Goal: Download file/media

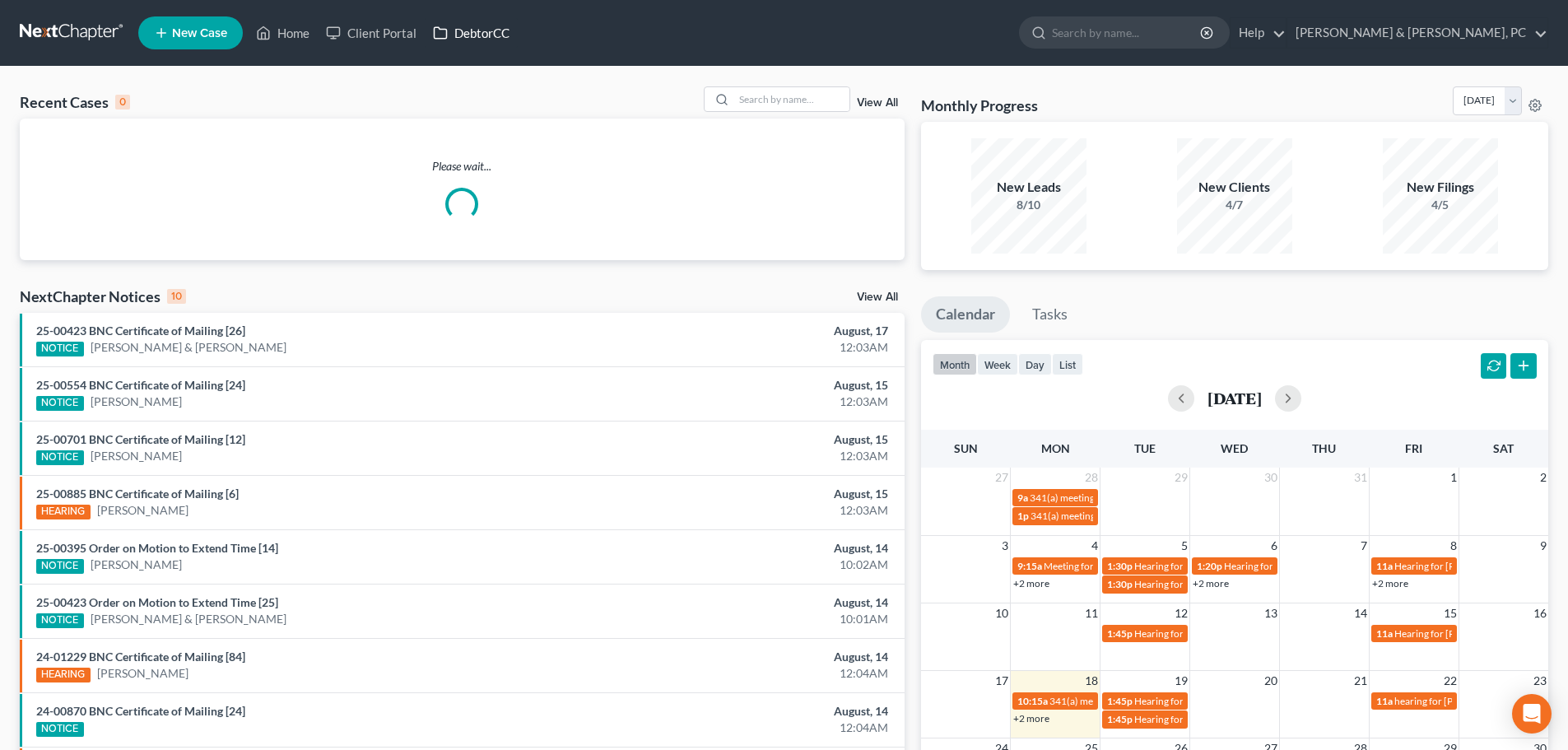
click at [474, 41] on link "DebtorCC" at bounding box center [471, 32] width 93 height 29
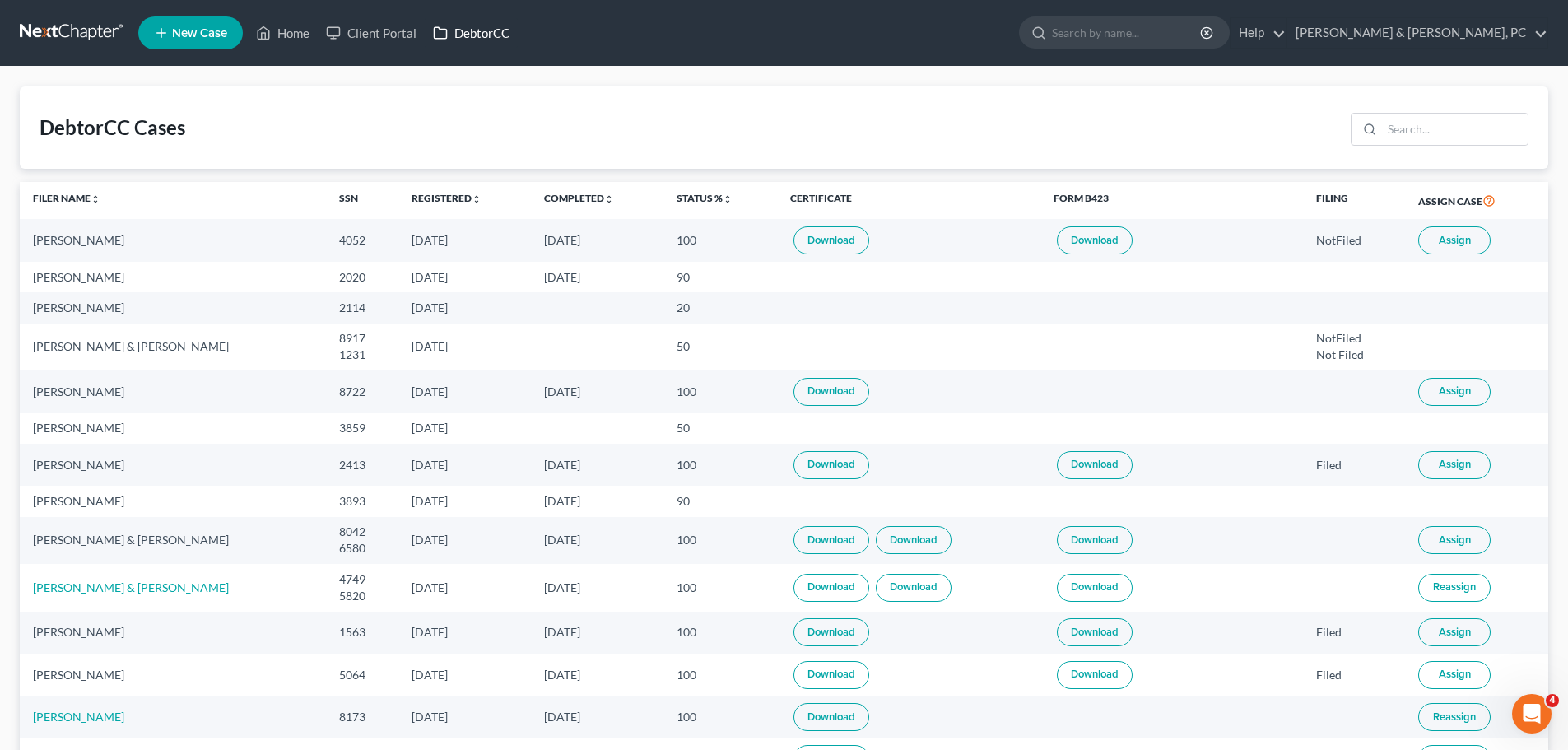
click at [470, 27] on link "DebtorCC" at bounding box center [471, 32] width 93 height 29
click at [713, 201] on link "Status % unfold_more expand_more expand_less" at bounding box center [704, 197] width 56 height 12
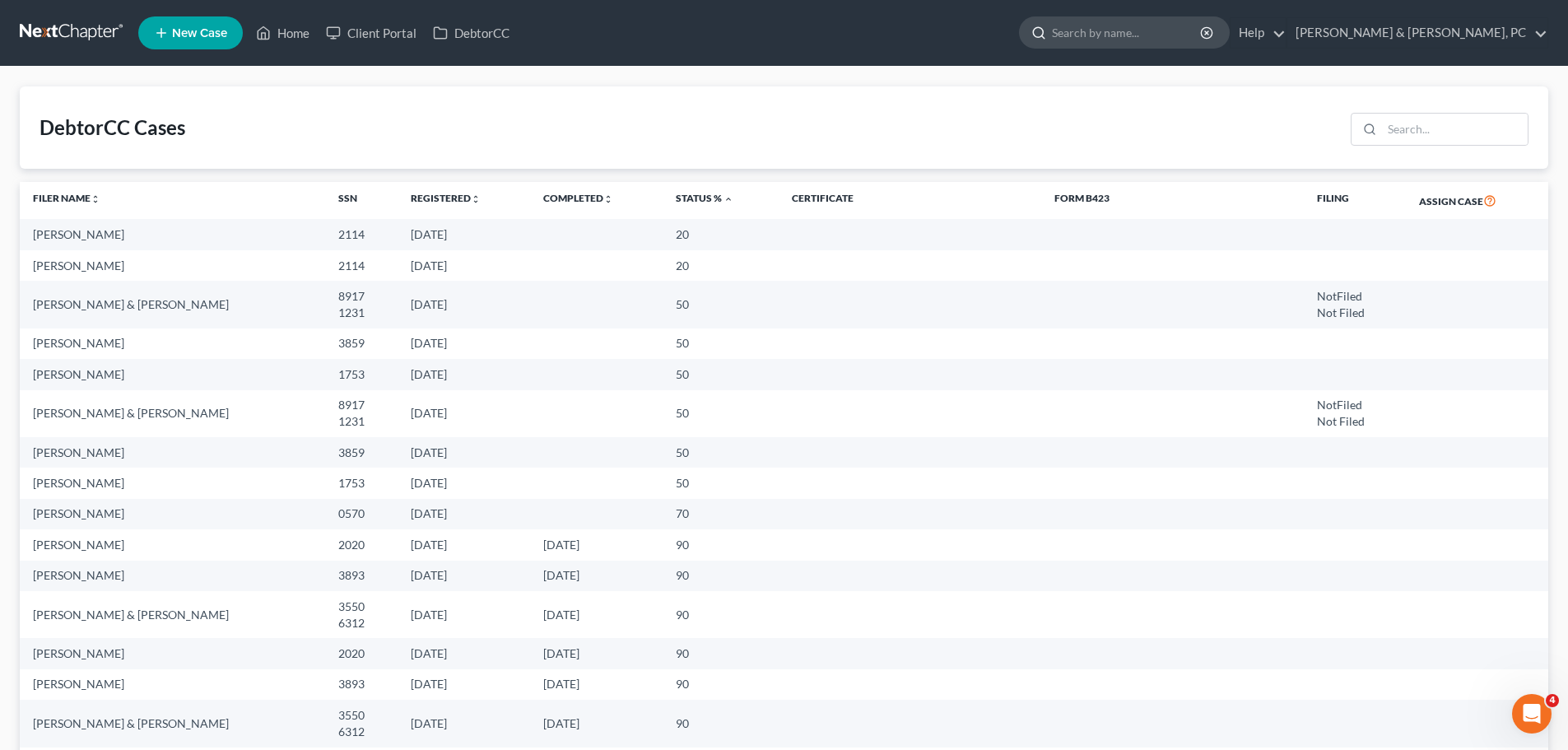
click at [1203, 27] on input "search" at bounding box center [1127, 32] width 151 height 30
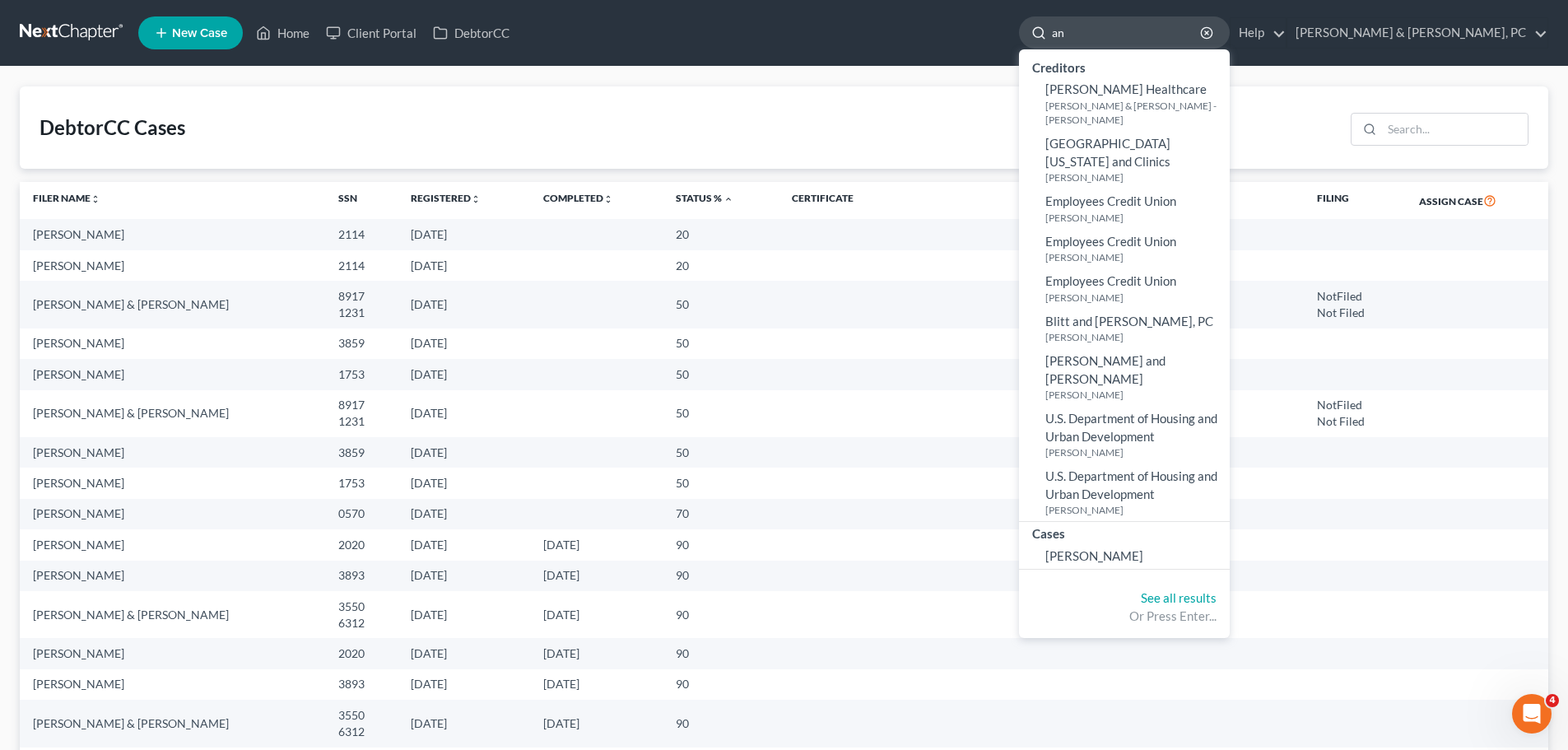
type input "a"
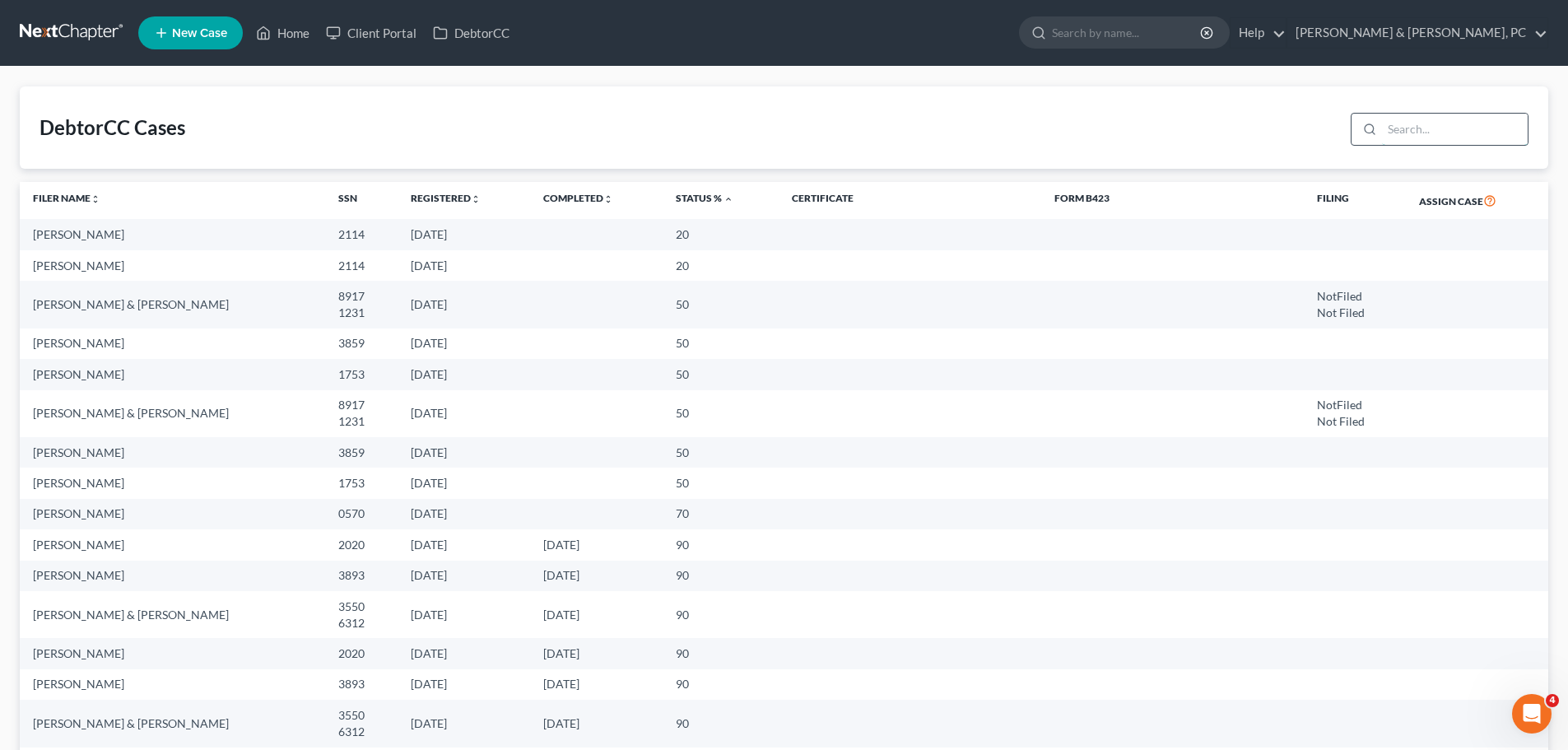
click at [1419, 127] on input "search" at bounding box center [1455, 129] width 146 height 31
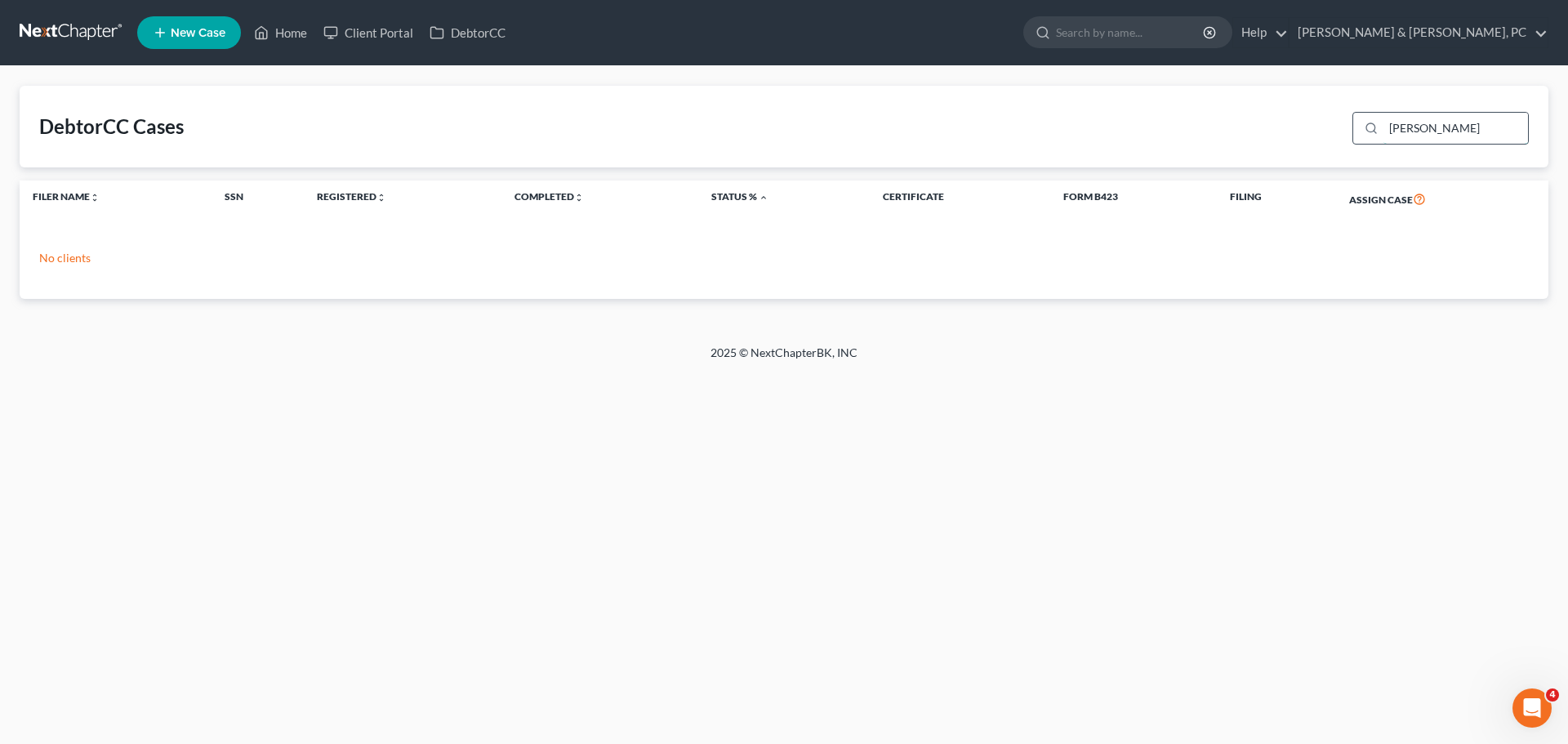
click at [1430, 120] on input "[PERSON_NAME]" at bounding box center [1456, 128] width 145 height 31
type input "b"
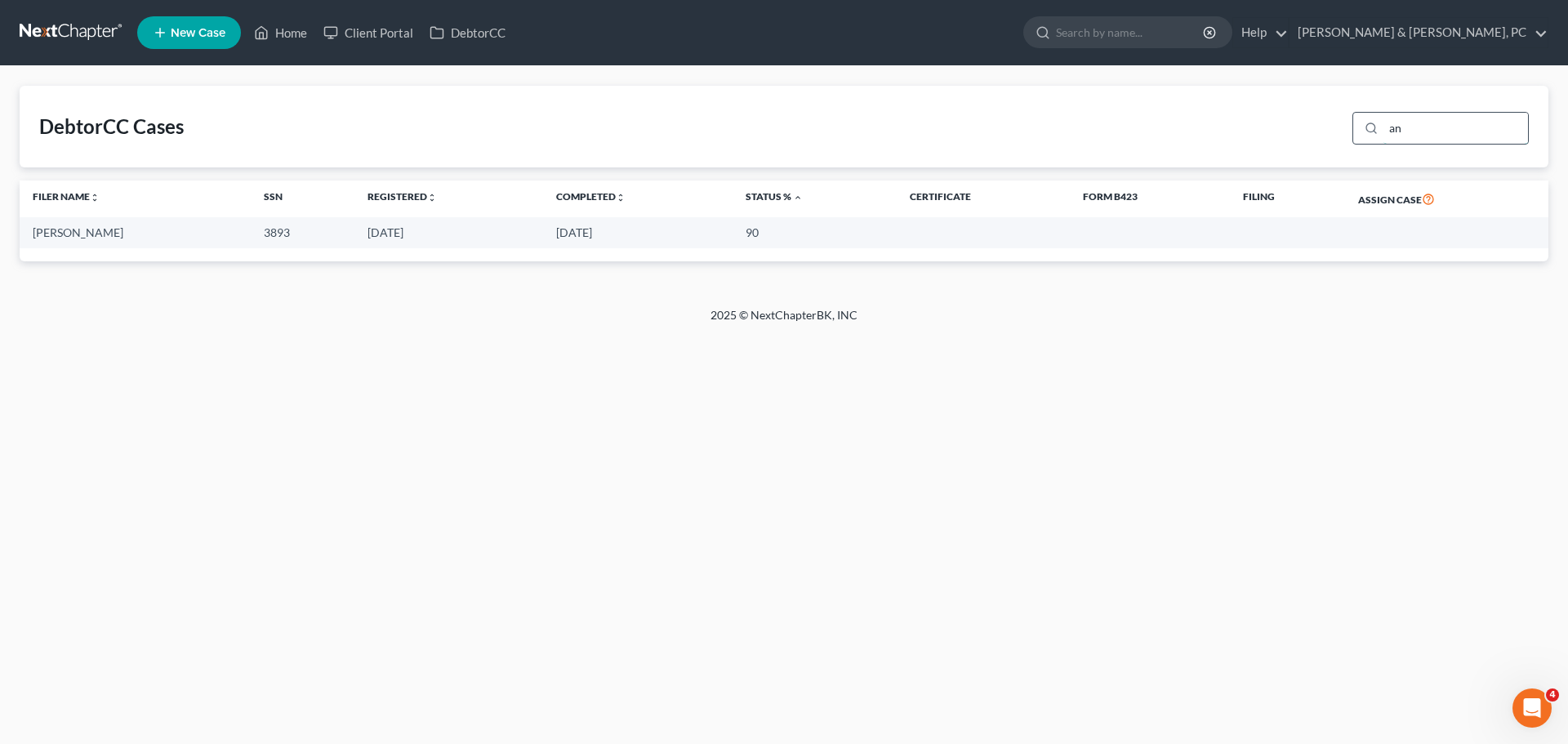
type input "a"
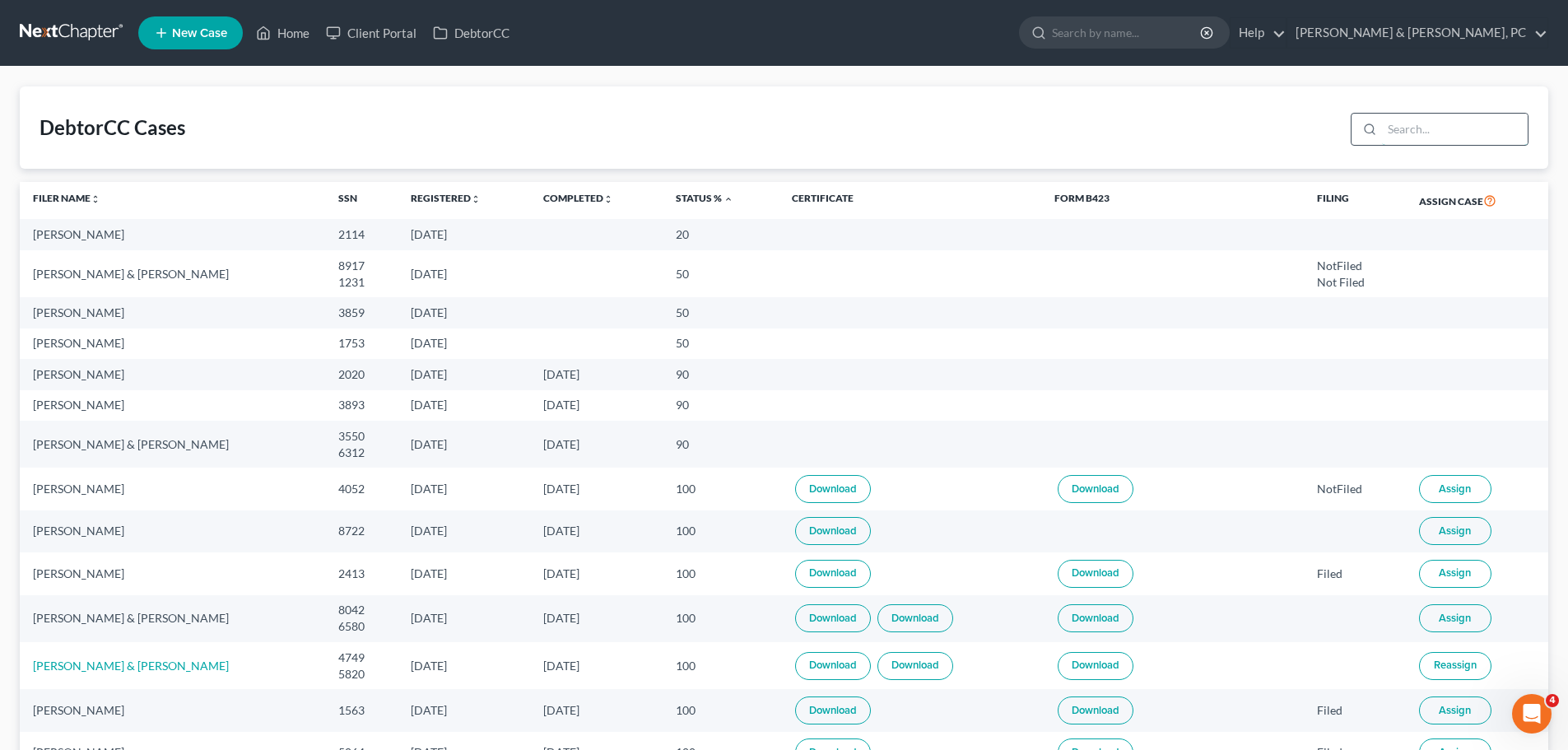
click at [1430, 122] on input "search" at bounding box center [1455, 129] width 146 height 31
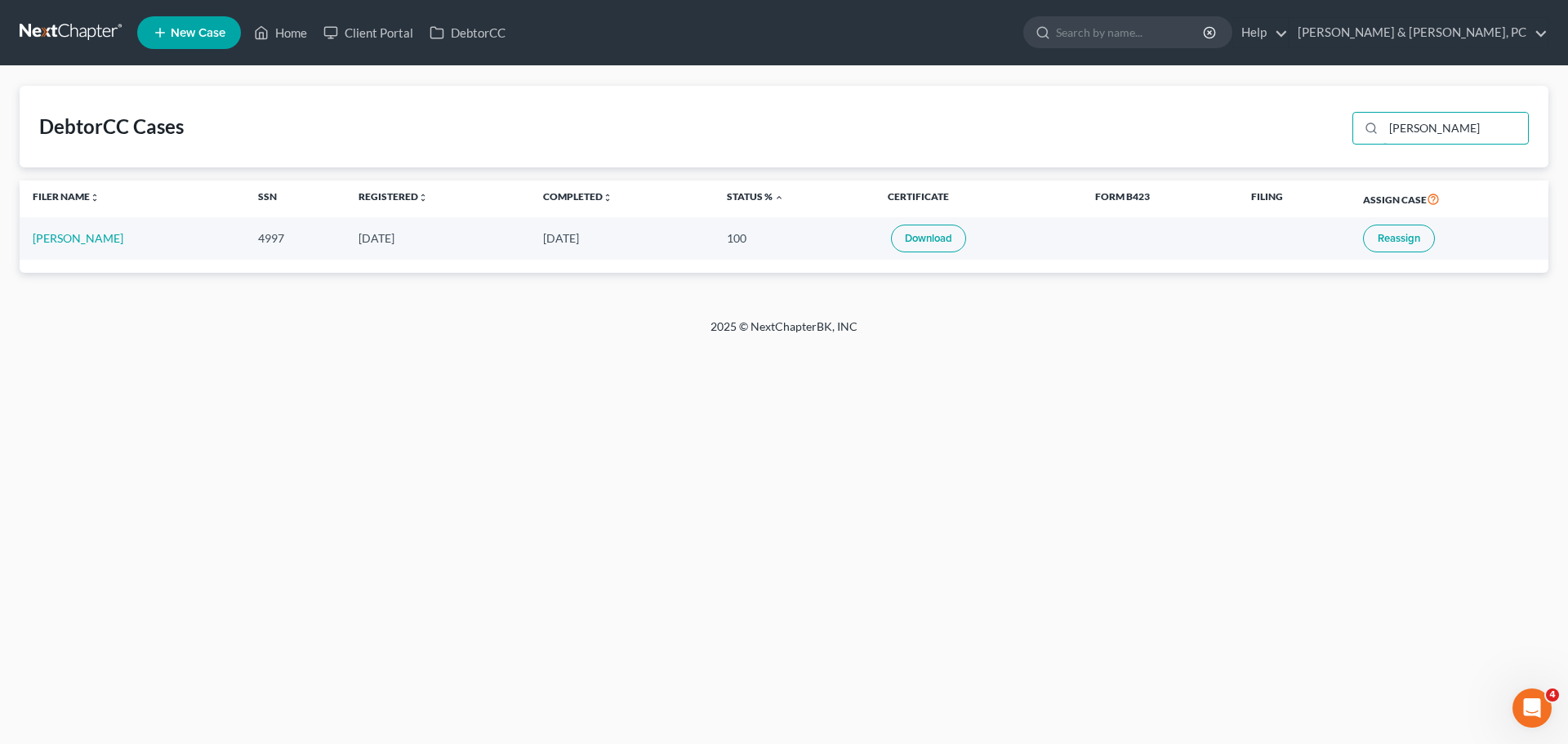
drag, startPoint x: 1470, startPoint y: 135, endPoint x: 1305, endPoint y: 149, distance: 165.6
click at [1305, 149] on div "DebtorCC Cases [PERSON_NAME]" at bounding box center [784, 126] width 1529 height 82
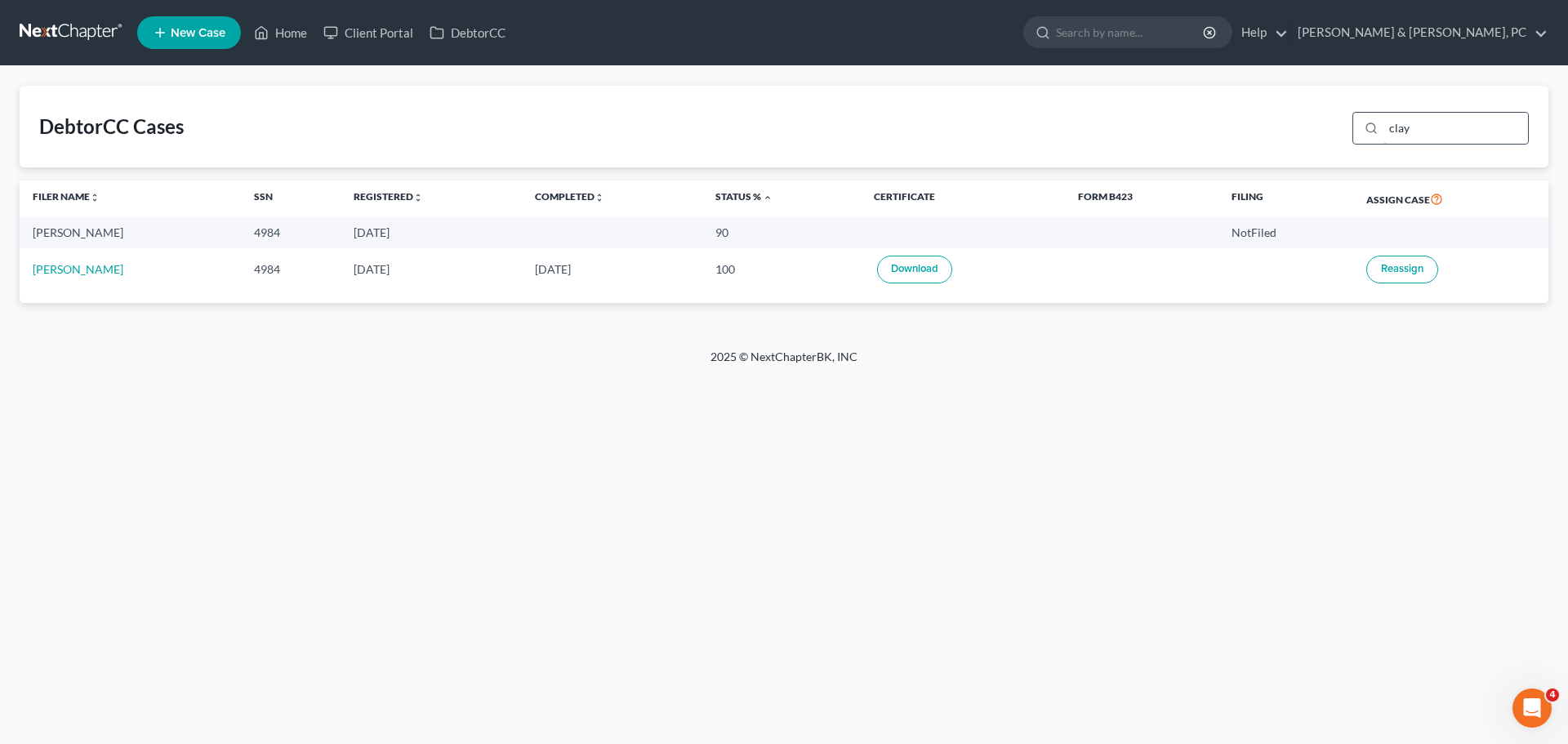
drag, startPoint x: 1414, startPoint y: 132, endPoint x: 1366, endPoint y: 128, distance: 48.2
click at [1366, 128] on div "clay" at bounding box center [1440, 128] width 176 height 33
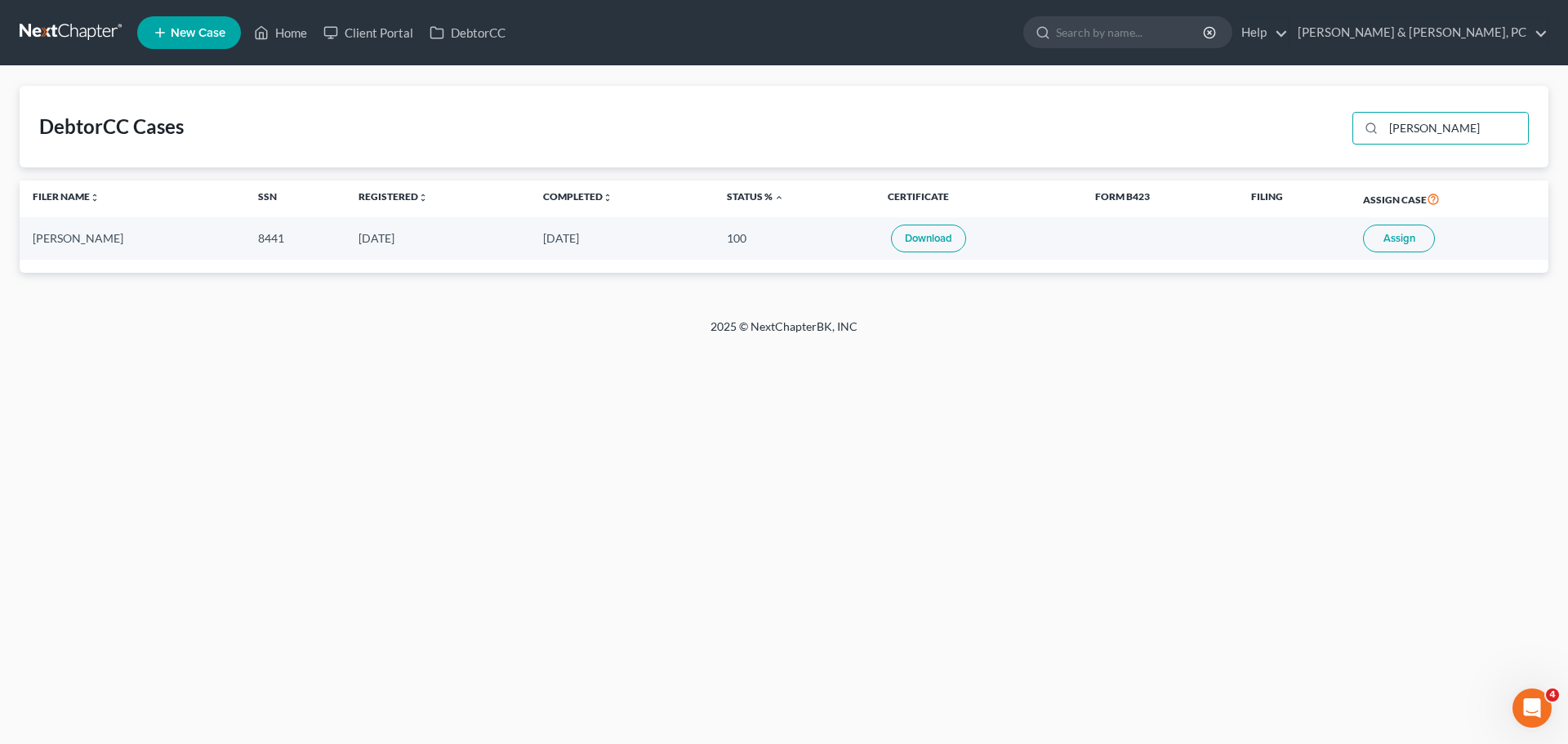
click at [924, 246] on link "Download" at bounding box center [929, 239] width 75 height 28
drag, startPoint x: 1461, startPoint y: 130, endPoint x: 1352, endPoint y: 118, distance: 109.7
click at [1355, 117] on div "[PERSON_NAME]" at bounding box center [1437, 126] width 183 height 42
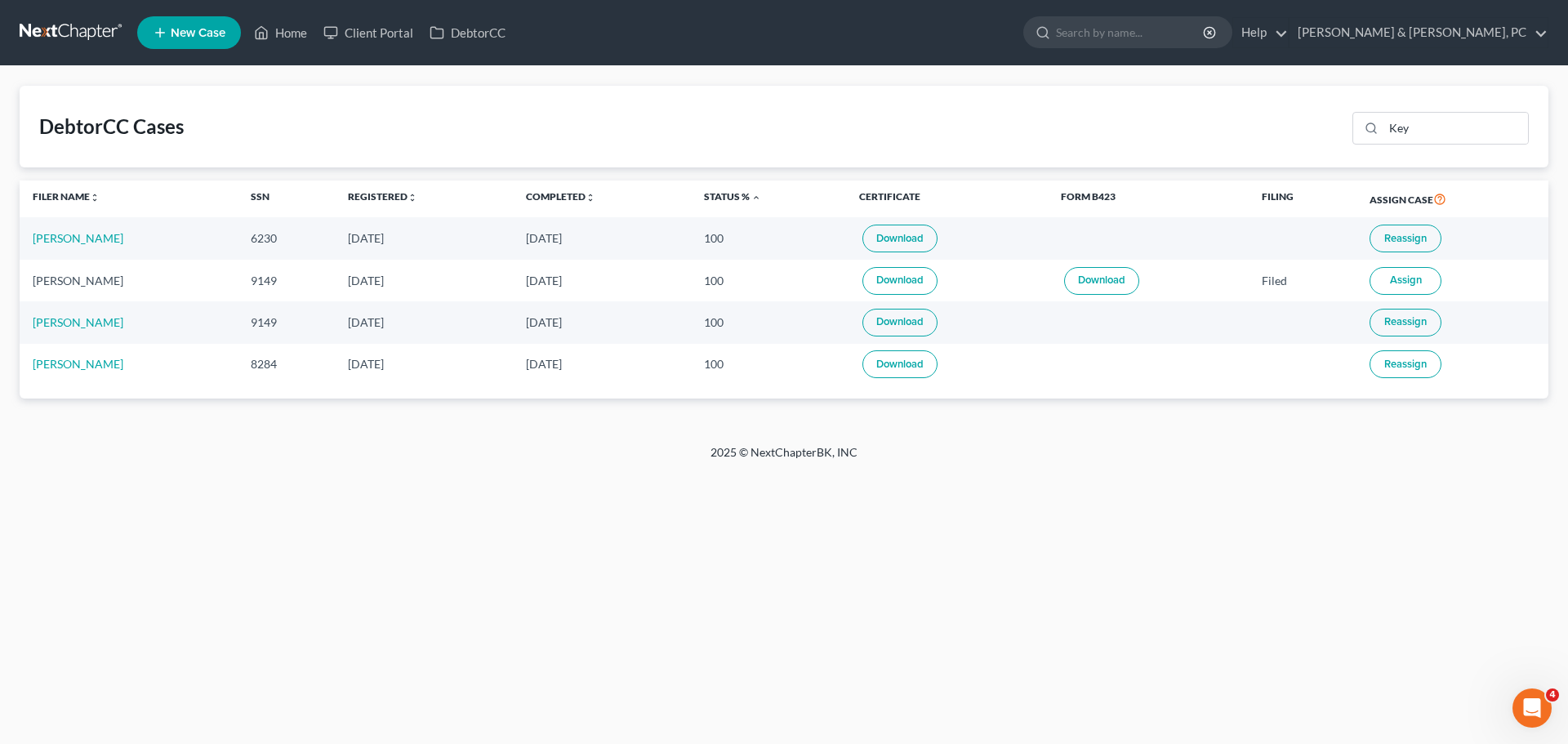
click at [878, 238] on link "Download" at bounding box center [900, 239] width 75 height 28
drag, startPoint x: 1412, startPoint y: 127, endPoint x: 1388, endPoint y: 127, distance: 24.0
click at [1388, 127] on input "Key" at bounding box center [1456, 128] width 145 height 31
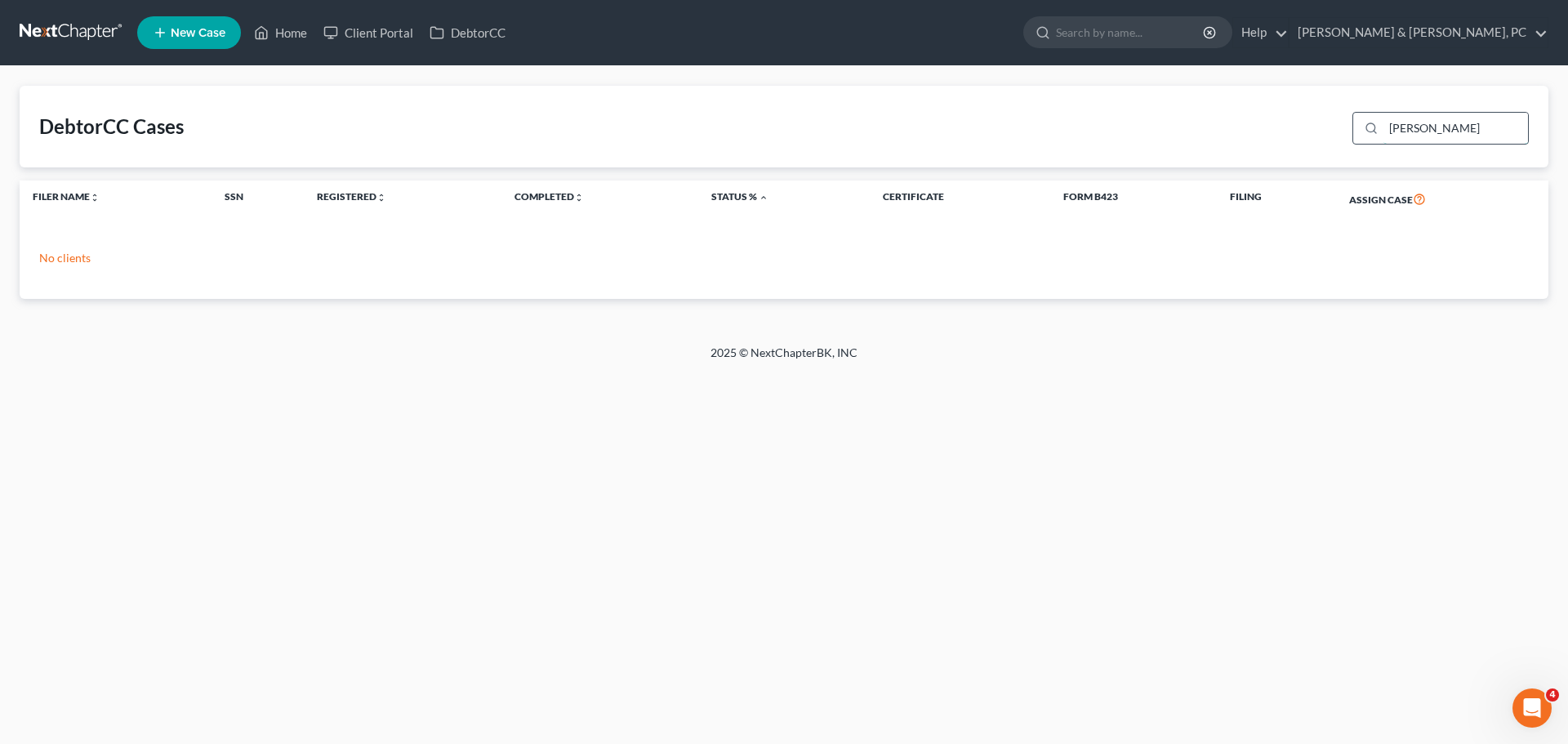
click at [1452, 132] on input "[PERSON_NAME]" at bounding box center [1456, 128] width 145 height 31
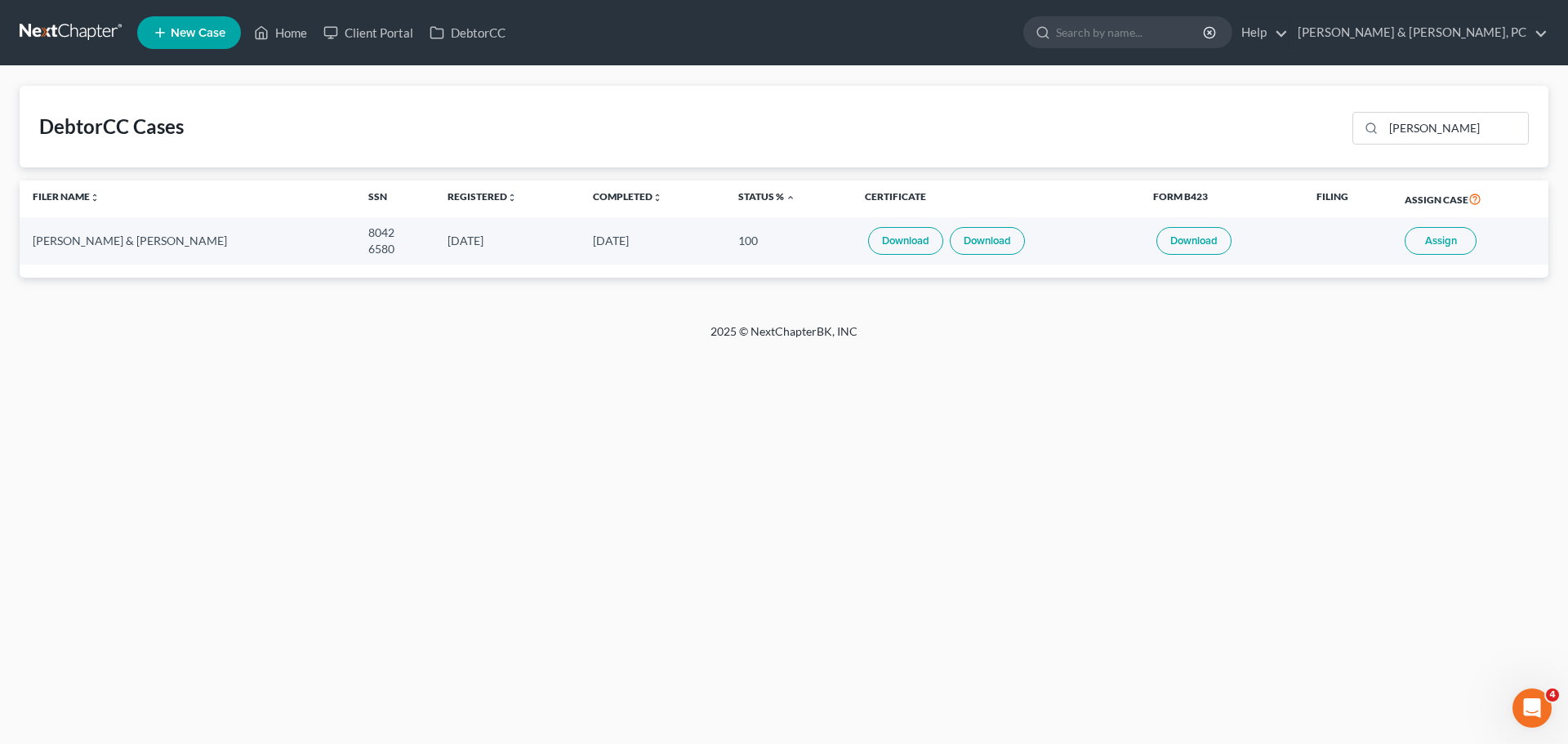
click at [972, 236] on link "Download" at bounding box center [987, 241] width 75 height 28
click at [894, 246] on link "Download" at bounding box center [906, 241] width 75 height 28
drag, startPoint x: 1437, startPoint y: 134, endPoint x: 1267, endPoint y: 137, distance: 170.0
click at [1289, 145] on div "DebtorCC Cases [PERSON_NAME]" at bounding box center [784, 126] width 1529 height 82
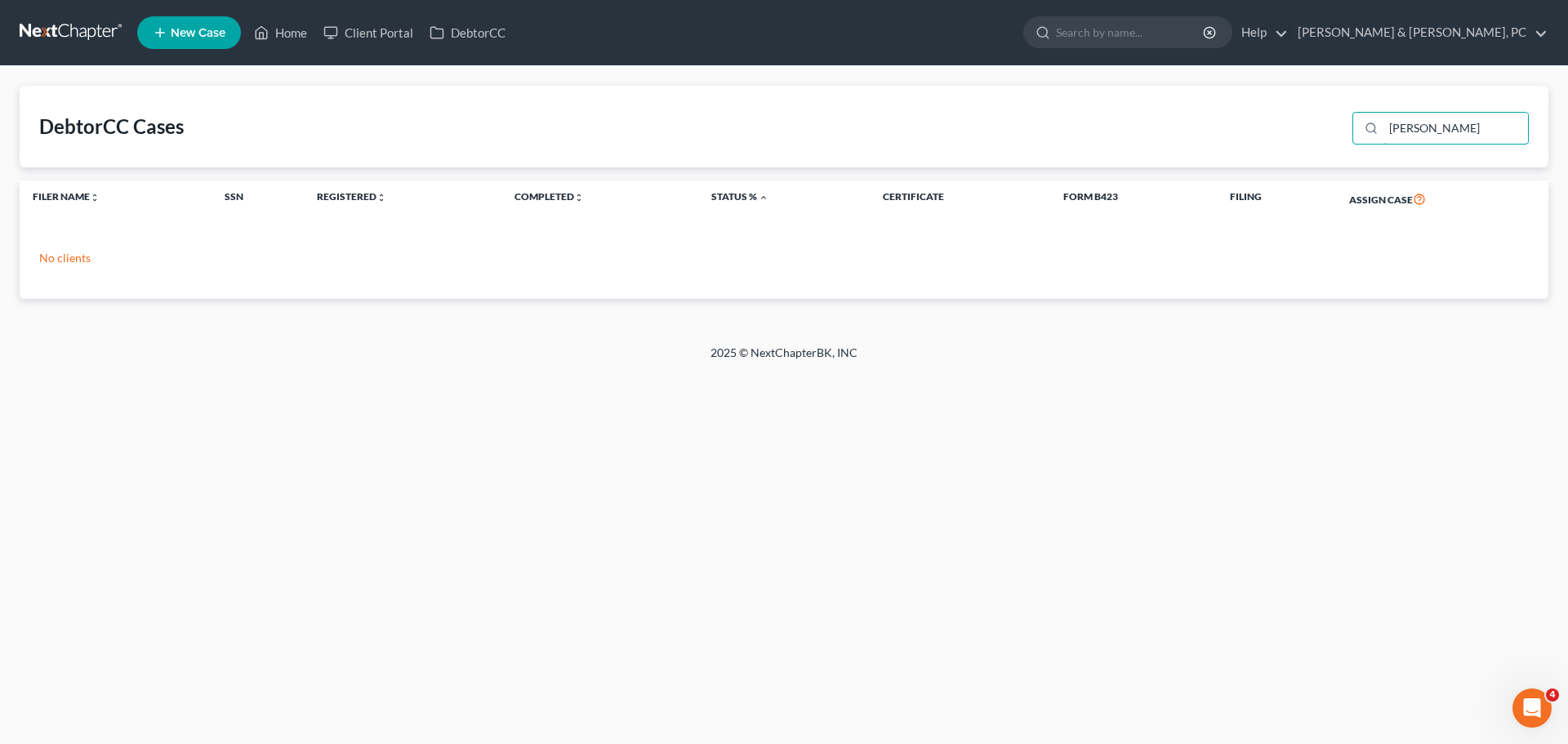
click at [1328, 128] on div "DebtorCC Cases [PERSON_NAME]" at bounding box center [784, 126] width 1529 height 82
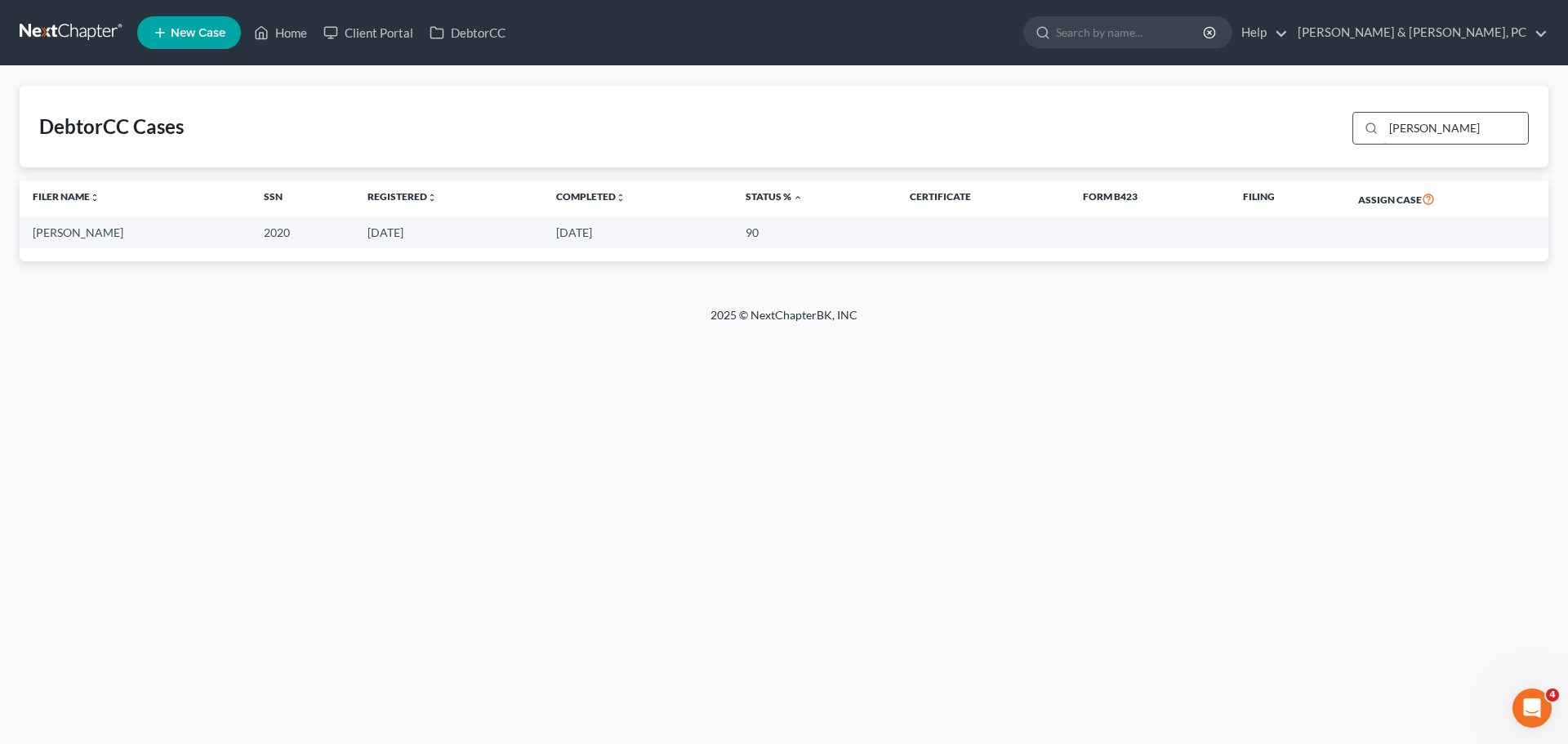
drag, startPoint x: 1454, startPoint y: 127, endPoint x: 1356, endPoint y: 127, distance: 98.0
click at [1356, 127] on div "[PERSON_NAME]" at bounding box center [1440, 128] width 176 height 33
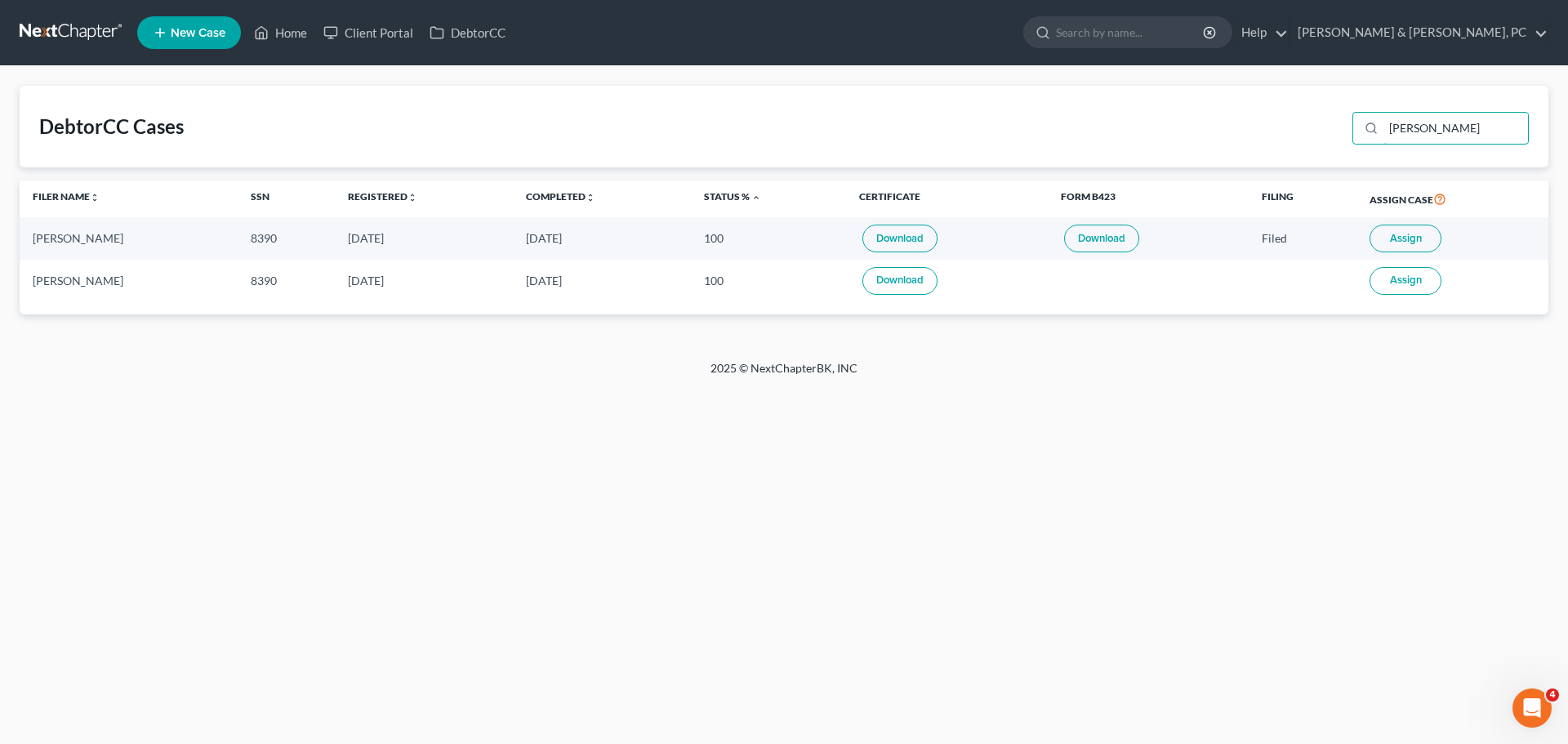
drag, startPoint x: 1462, startPoint y: 125, endPoint x: 1300, endPoint y: 140, distance: 162.7
click at [1300, 139] on div "DebtorCC Cases [PERSON_NAME]" at bounding box center [784, 126] width 1529 height 82
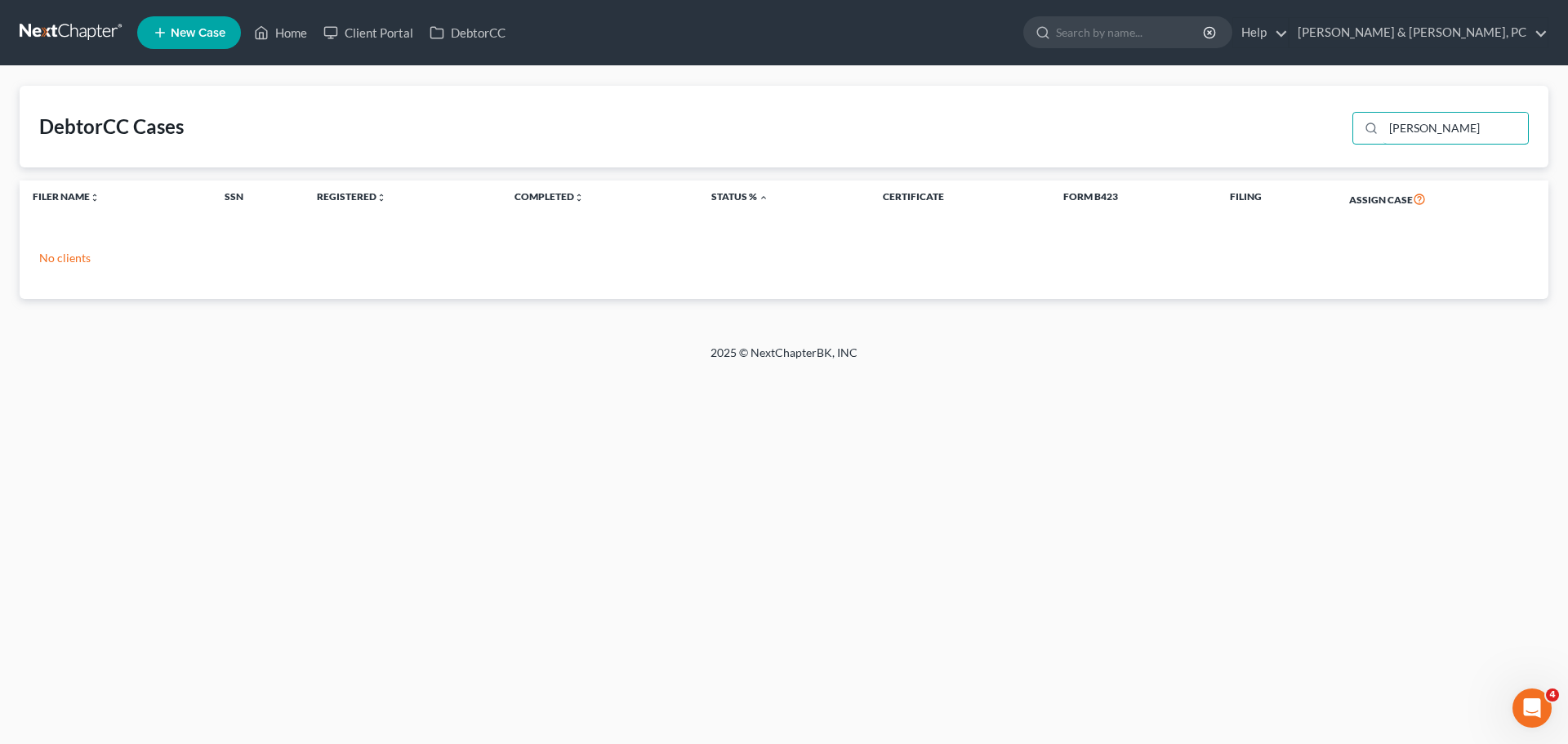
drag, startPoint x: 1428, startPoint y: 127, endPoint x: 1288, endPoint y: 117, distance: 140.4
click at [1287, 120] on div "DebtorCC Cases [PERSON_NAME]" at bounding box center [784, 126] width 1529 height 82
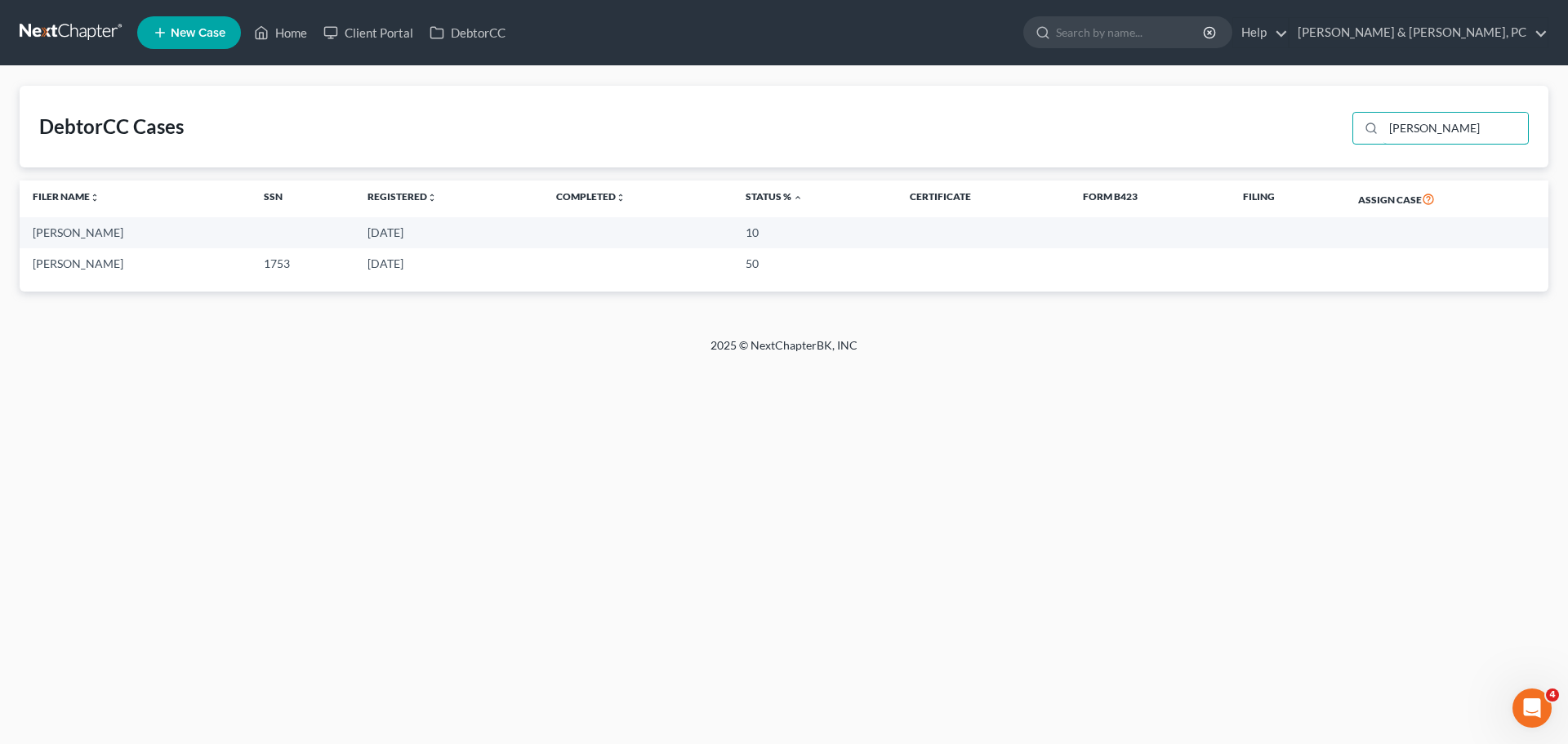
drag, startPoint x: 1480, startPoint y: 133, endPoint x: 1355, endPoint y: 126, distance: 125.2
click at [1355, 126] on div "[PERSON_NAME]" at bounding box center [1437, 126] width 183 height 42
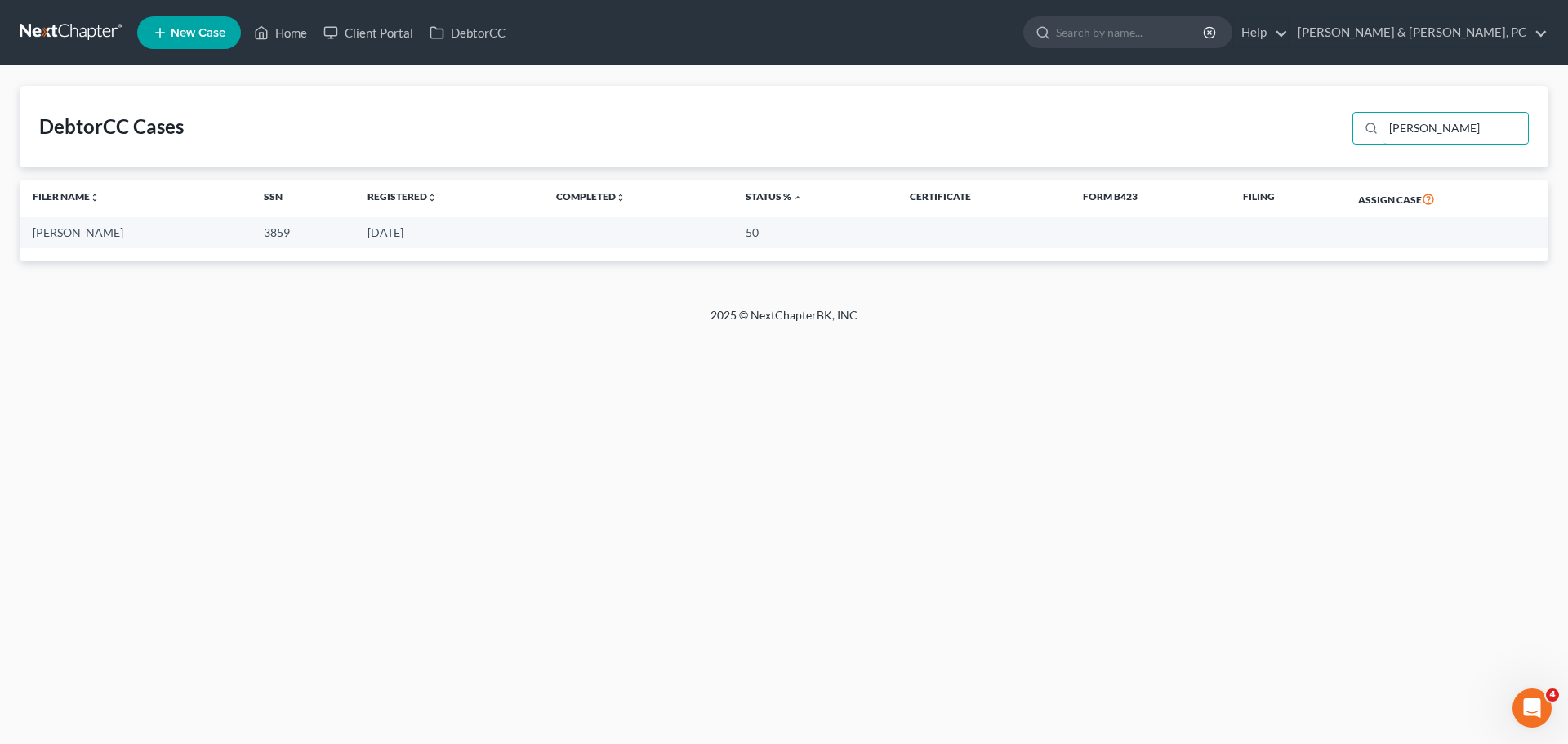
drag, startPoint x: 1435, startPoint y: 127, endPoint x: 1279, endPoint y: 146, distance: 157.2
click at [1279, 146] on div "DebtorCC Cases Saya" at bounding box center [784, 126] width 1529 height 82
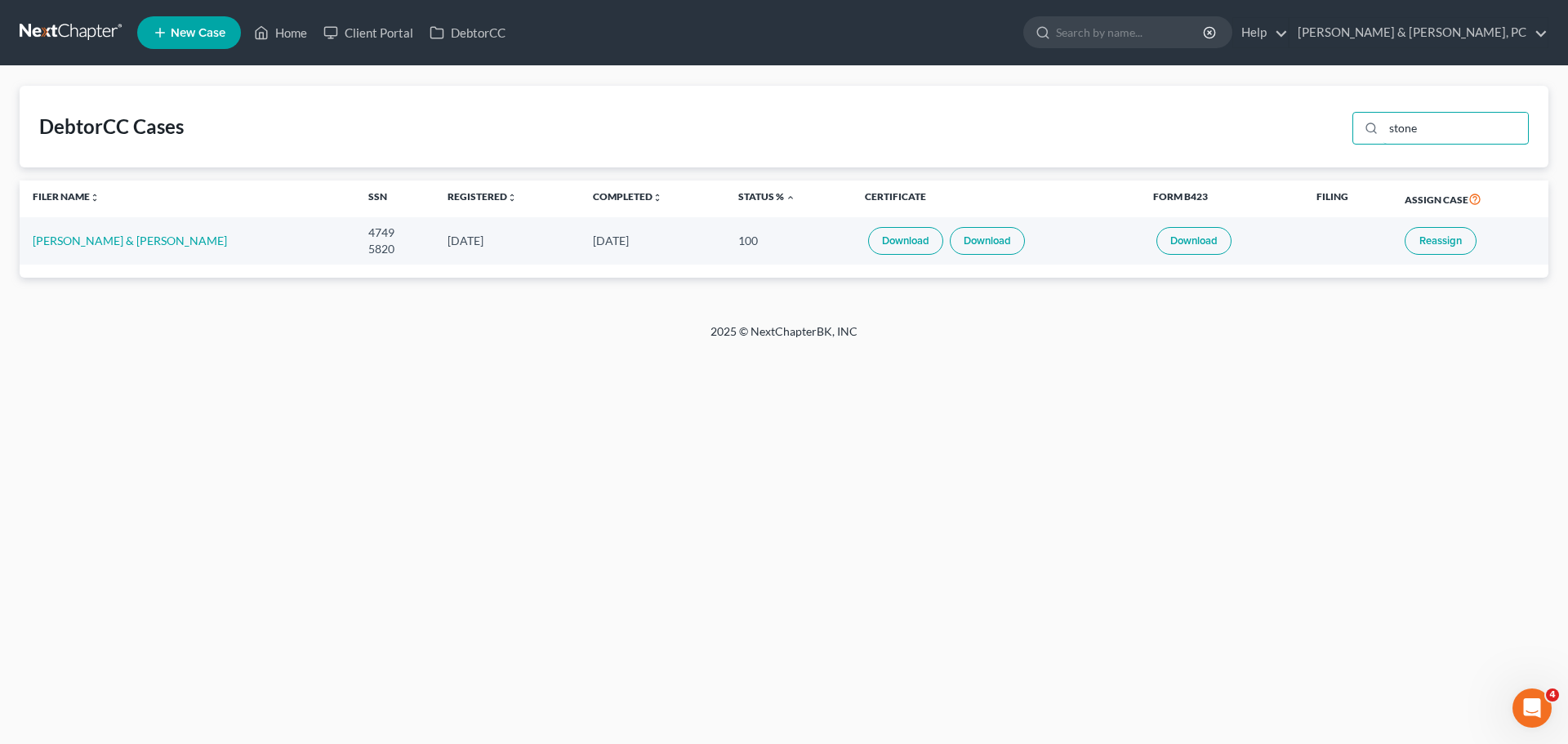
type input "stone"
